Goal: Information Seeking & Learning: Check status

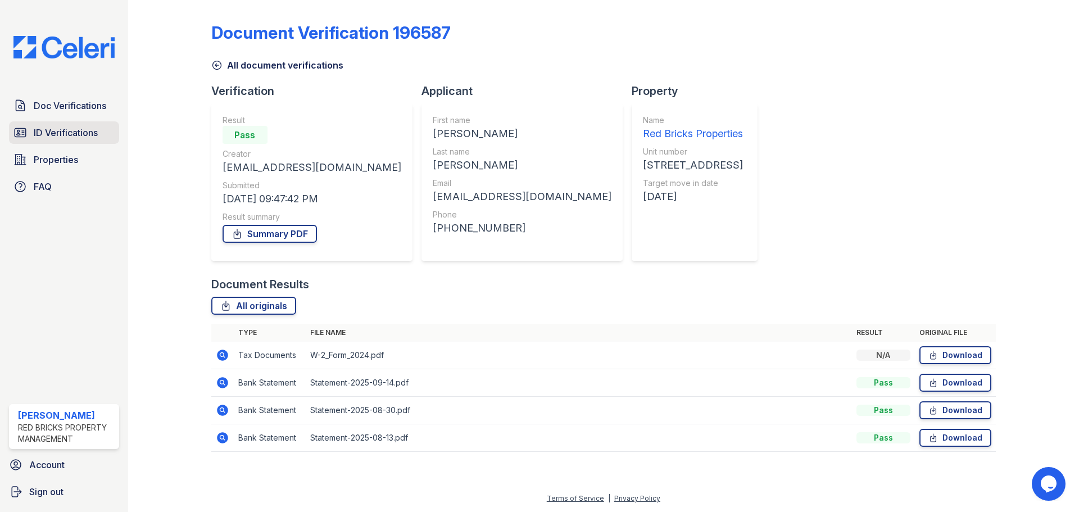
click at [77, 133] on span "ID Verifications" at bounding box center [66, 132] width 64 height 13
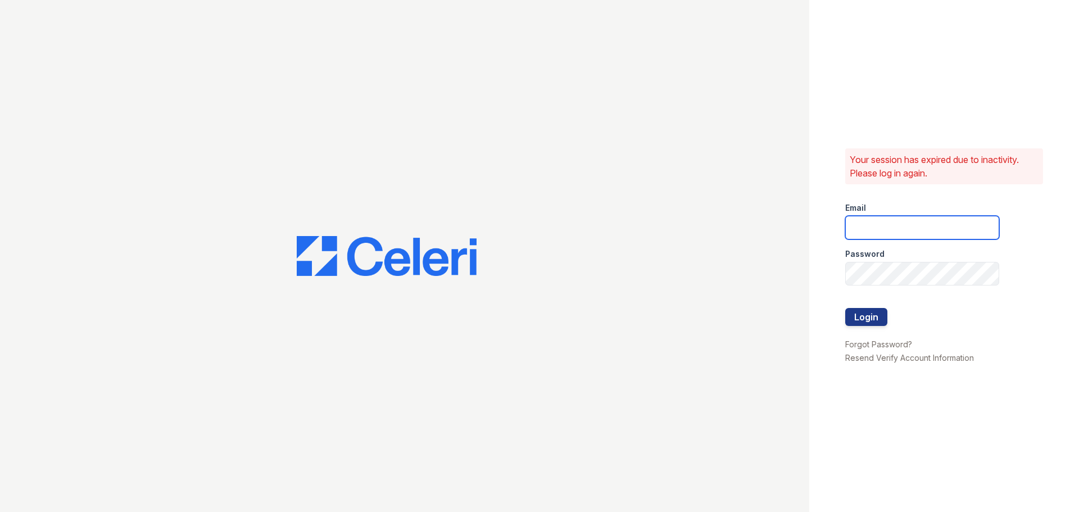
type input "[EMAIL_ADDRESS][DOMAIN_NAME]"
click at [868, 324] on button "Login" at bounding box center [866, 317] width 42 height 18
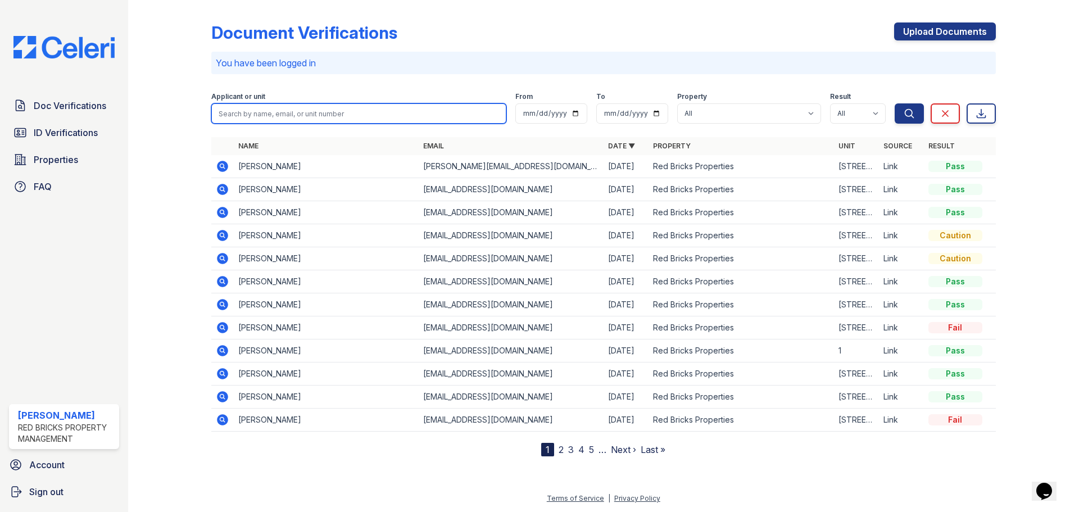
click at [364, 112] on input "search" at bounding box center [358, 113] width 295 height 20
type input "[PERSON_NAME]"
click at [895, 103] on button "Search" at bounding box center [909, 113] width 29 height 20
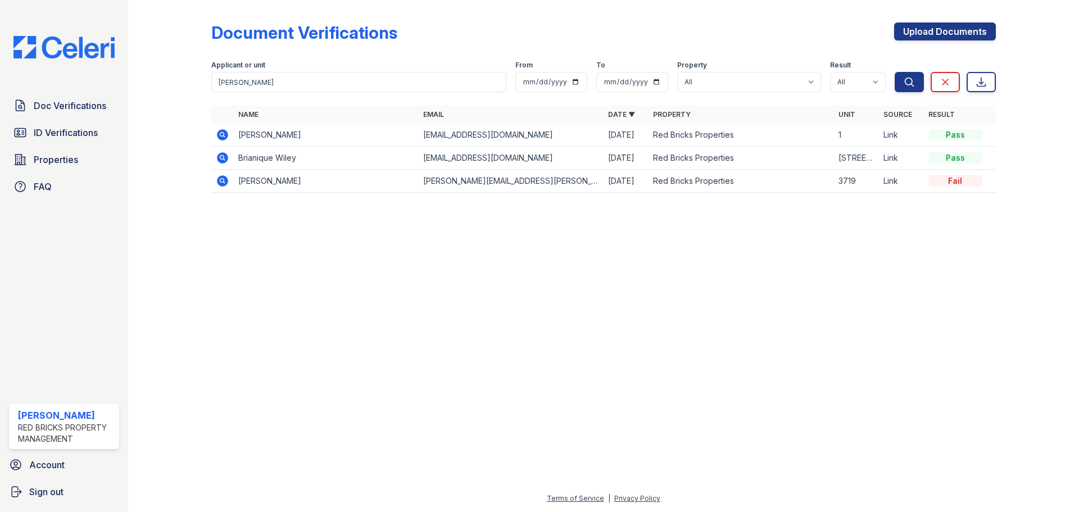
click at [219, 134] on icon at bounding box center [222, 134] width 11 height 11
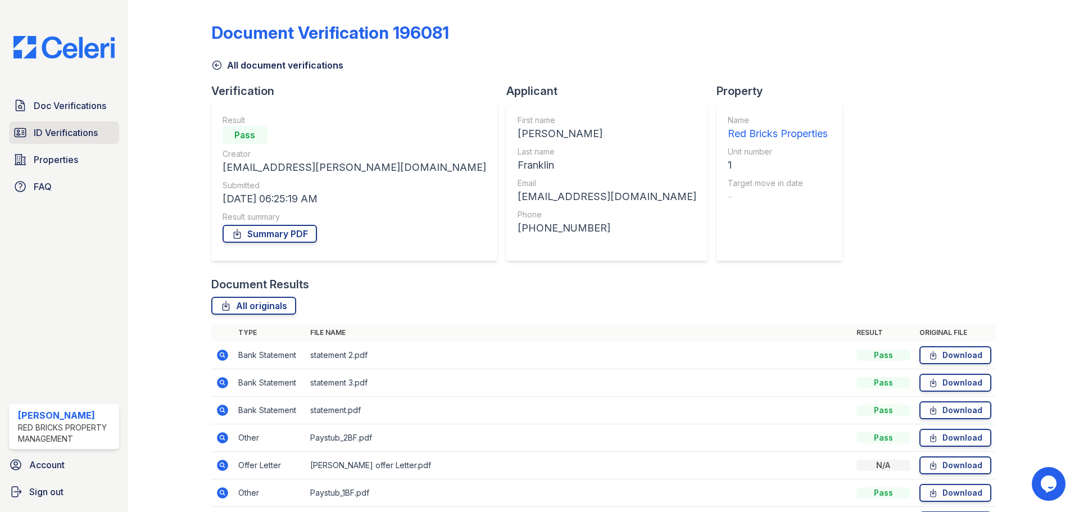
click at [75, 134] on span "ID Verifications" at bounding box center [66, 132] width 64 height 13
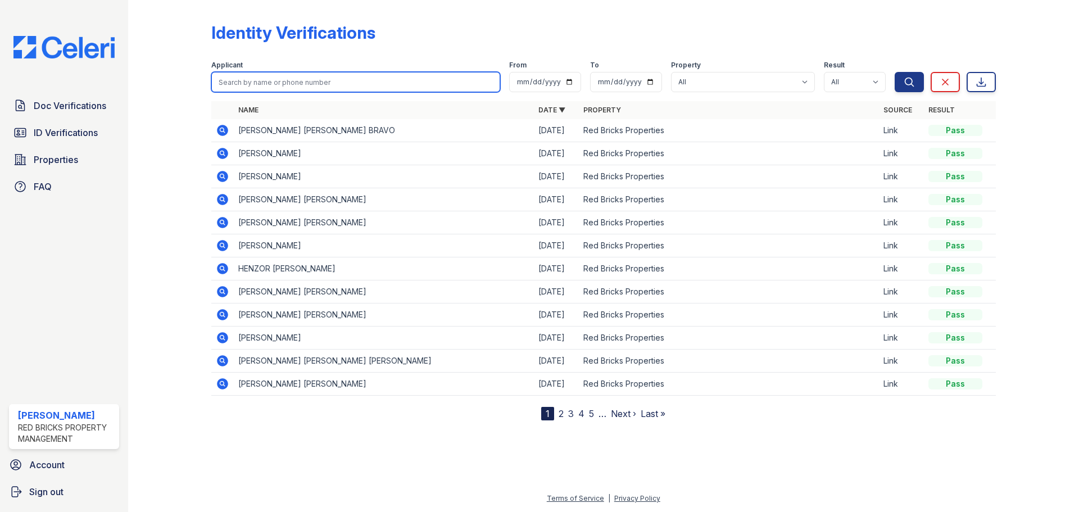
click at [321, 82] on input "search" at bounding box center [355, 82] width 289 height 20
type input "[PERSON_NAME]"
click at [895, 72] on button "Search" at bounding box center [909, 82] width 29 height 20
